Goal: Task Accomplishment & Management: Use online tool/utility

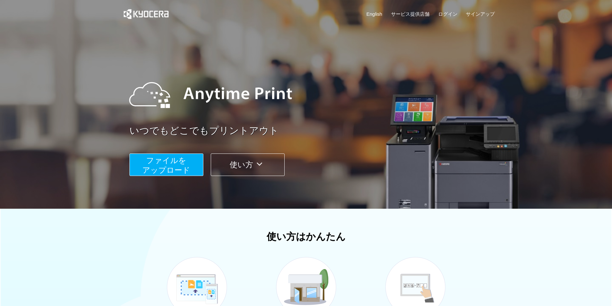
click at [180, 156] on span "ファイルを ​​アップロード" at bounding box center [166, 165] width 48 height 18
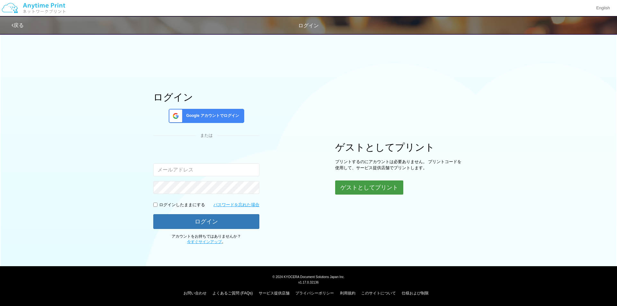
click at [351, 189] on button "ゲストとしてプリント" at bounding box center [369, 188] width 68 height 14
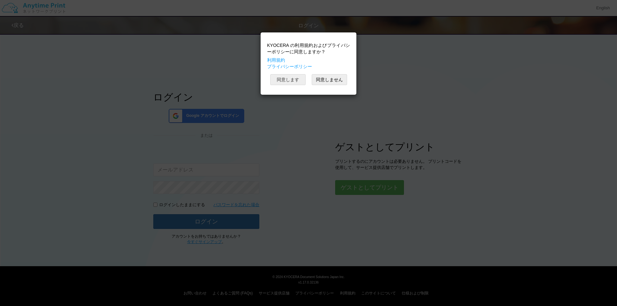
click at [299, 82] on button "同意します" at bounding box center [287, 79] width 35 height 11
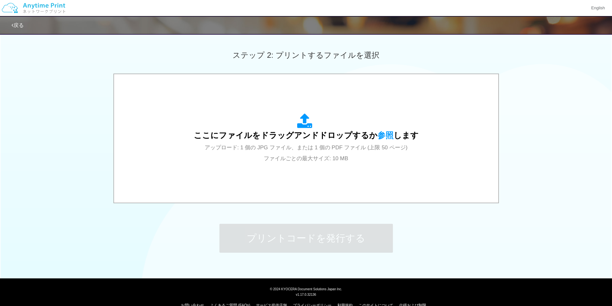
scroll to position [172, 0]
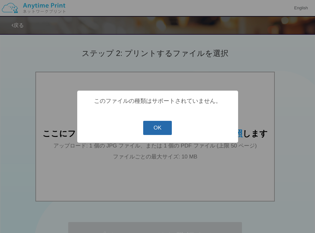
click at [151, 130] on button "OK" at bounding box center [157, 128] width 29 height 14
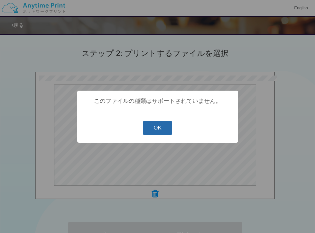
click at [154, 130] on button "OK" at bounding box center [157, 128] width 29 height 14
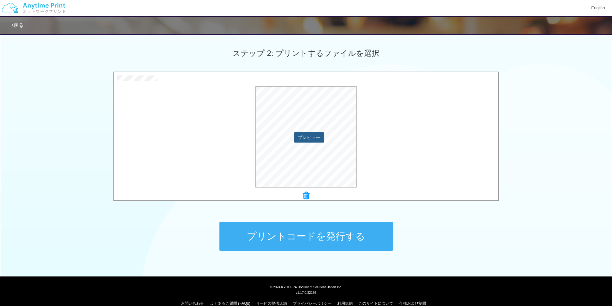
click at [309, 137] on button "プレビュー" at bounding box center [309, 137] width 30 height 10
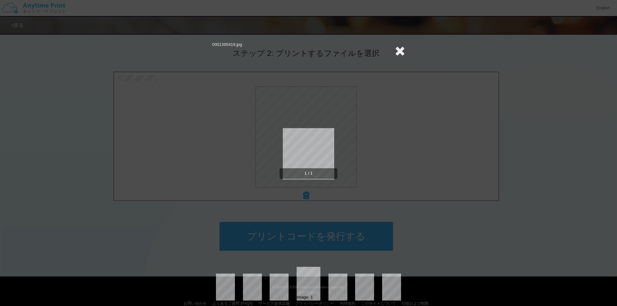
click at [423, 200] on div "0001395419.jpg 1 / 1 Image: 1" at bounding box center [308, 153] width 617 height 306
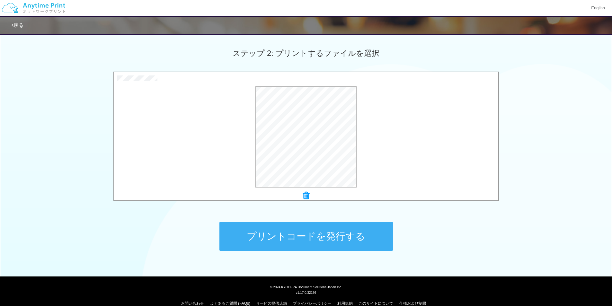
click at [362, 234] on button "プリントコードを発行する" at bounding box center [307, 236] width 174 height 29
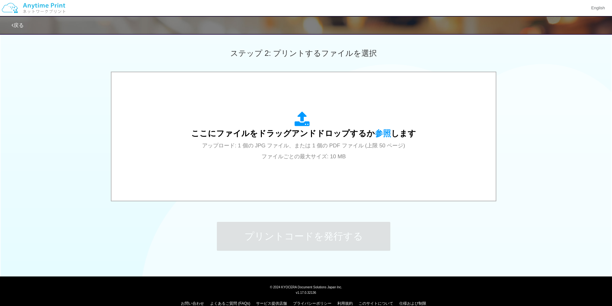
scroll to position [0, 0]
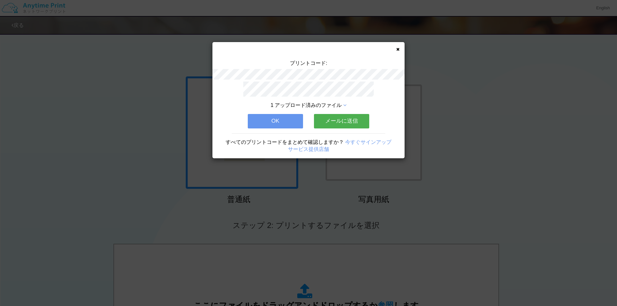
click at [35, 142] on div "プリントコード: 1 アップロード済みのファイル OK メールに送信 すべてのプリントコードをまとめて確認しますか？ 今すぐサインアップ サービス提供店舗" at bounding box center [308, 153] width 617 height 306
click at [399, 47] on div "プリントコード: 1 アップロード済みのファイル OK メールに送信 すべてのプリントコードをまとめて確認しますか？ 今すぐサインアップ サービス提供店舗" at bounding box center [308, 100] width 192 height 116
click at [397, 48] on icon at bounding box center [397, 49] width 3 height 4
